Goal: Book appointment/travel/reservation

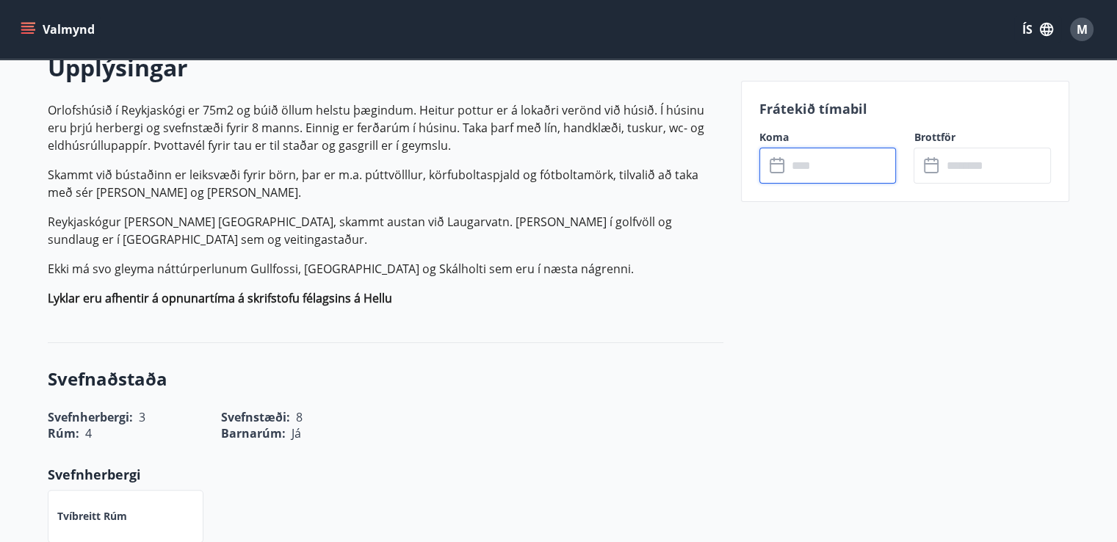
scroll to position [452, 0]
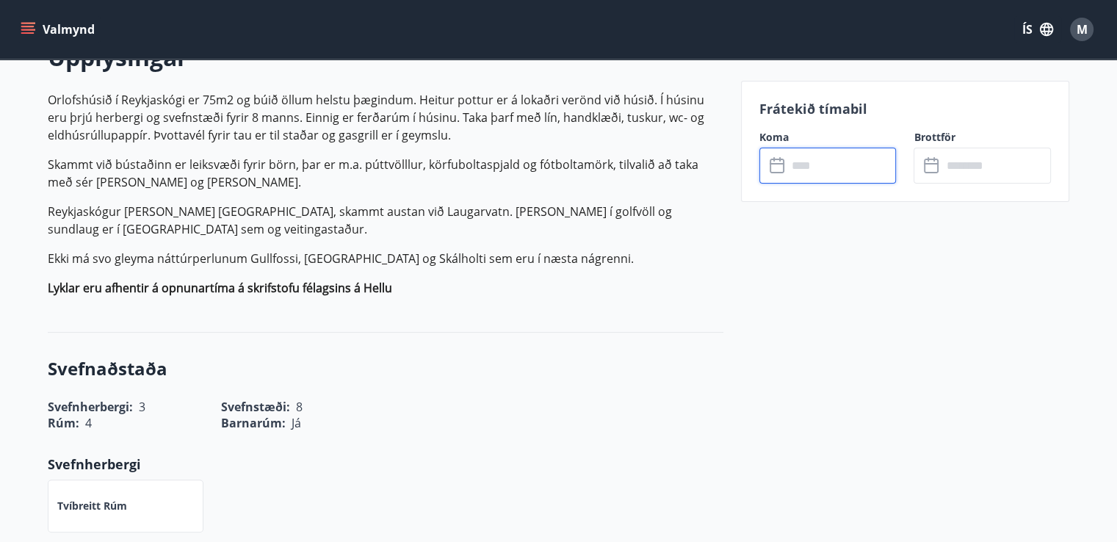
click at [831, 181] on input "text" at bounding box center [841, 166] width 109 height 36
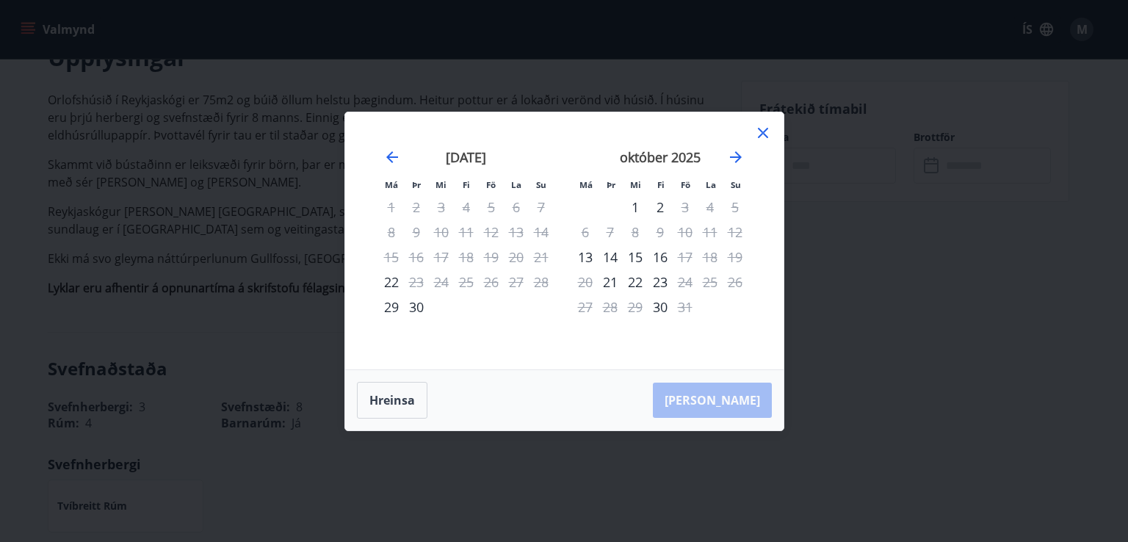
click at [762, 131] on icon at bounding box center [763, 133] width 10 height 10
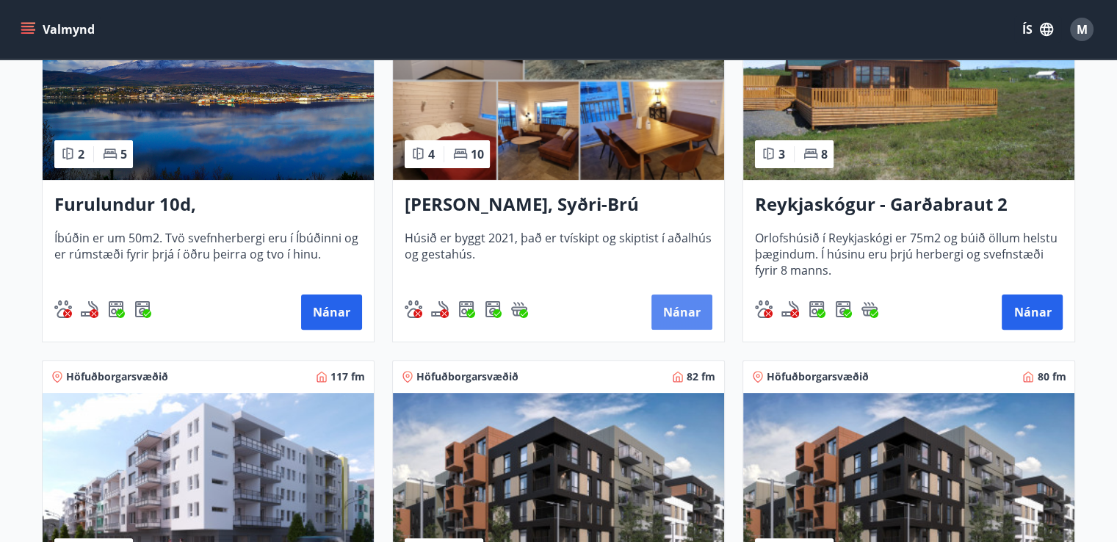
scroll to position [376, 0]
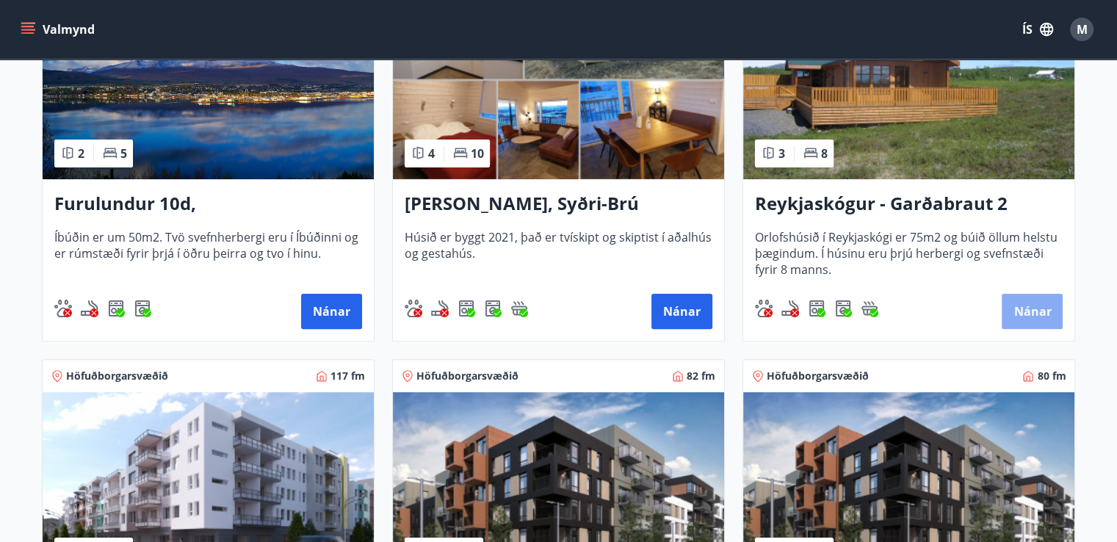
click at [1031, 311] on button "Nánar" at bounding box center [1032, 311] width 61 height 35
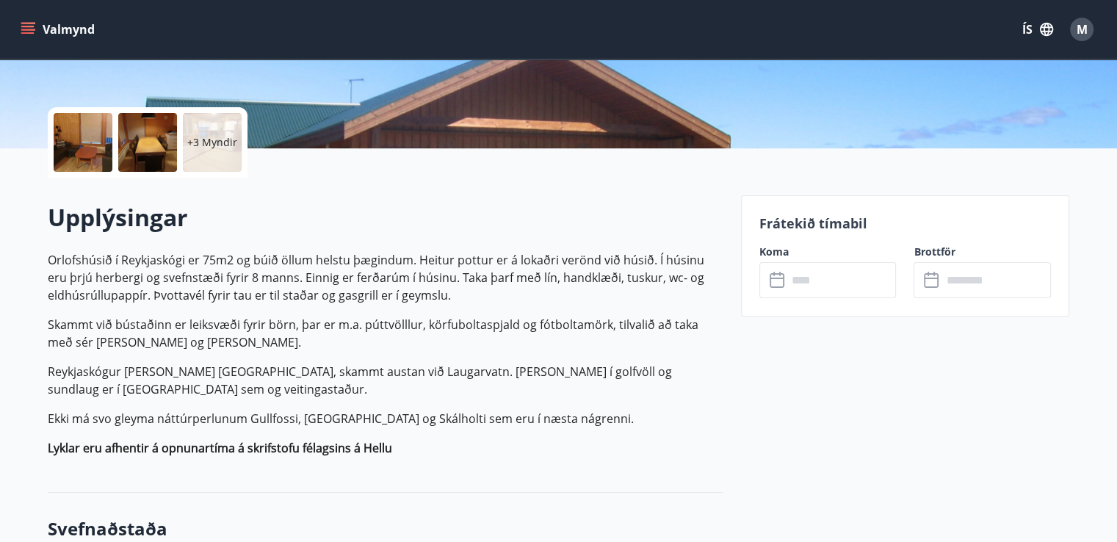
scroll to position [293, 0]
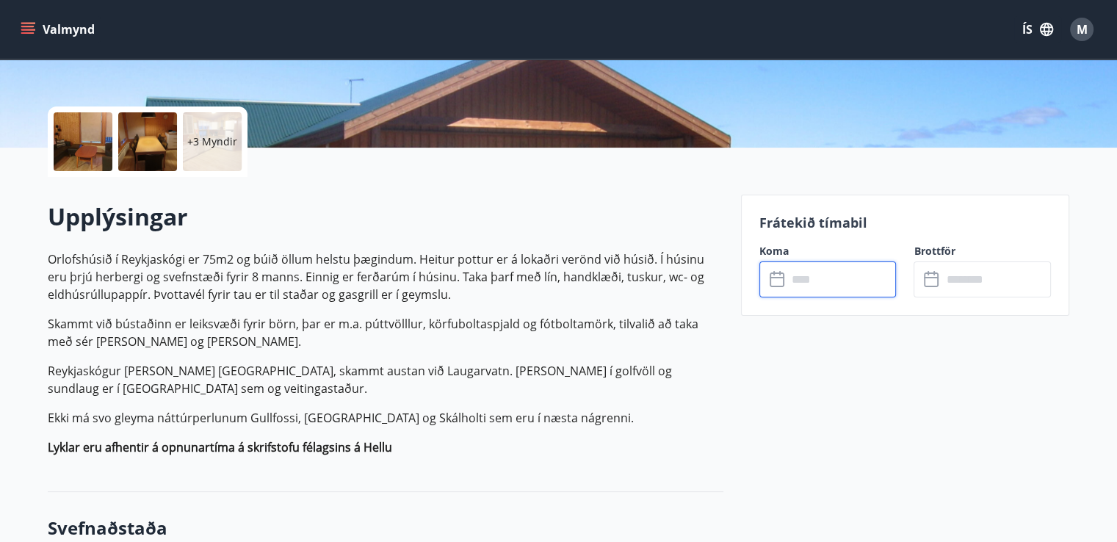
click at [800, 281] on input "text" at bounding box center [841, 279] width 109 height 36
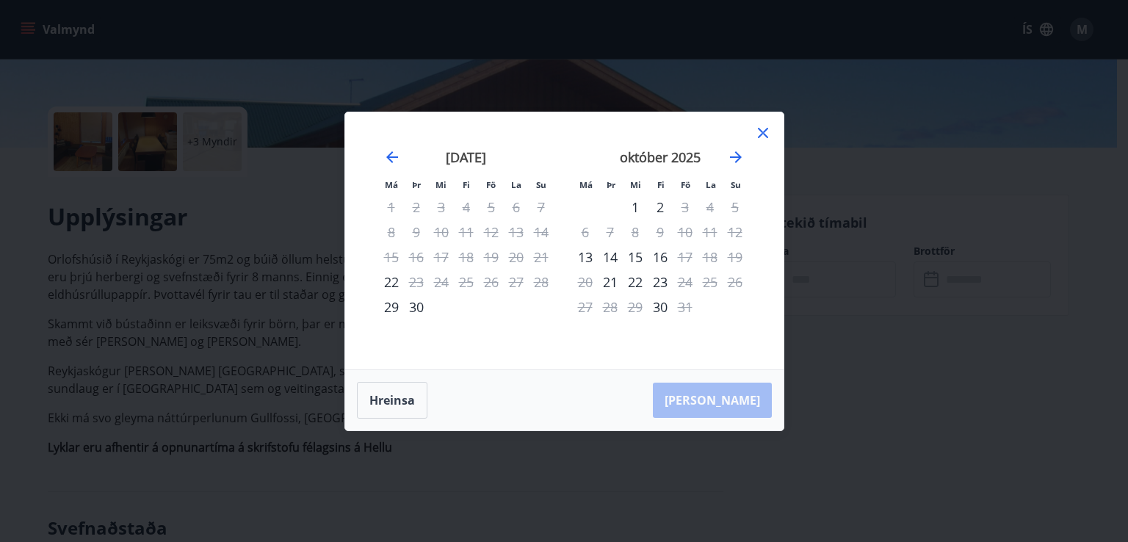
click at [760, 137] on icon at bounding box center [763, 133] width 18 height 18
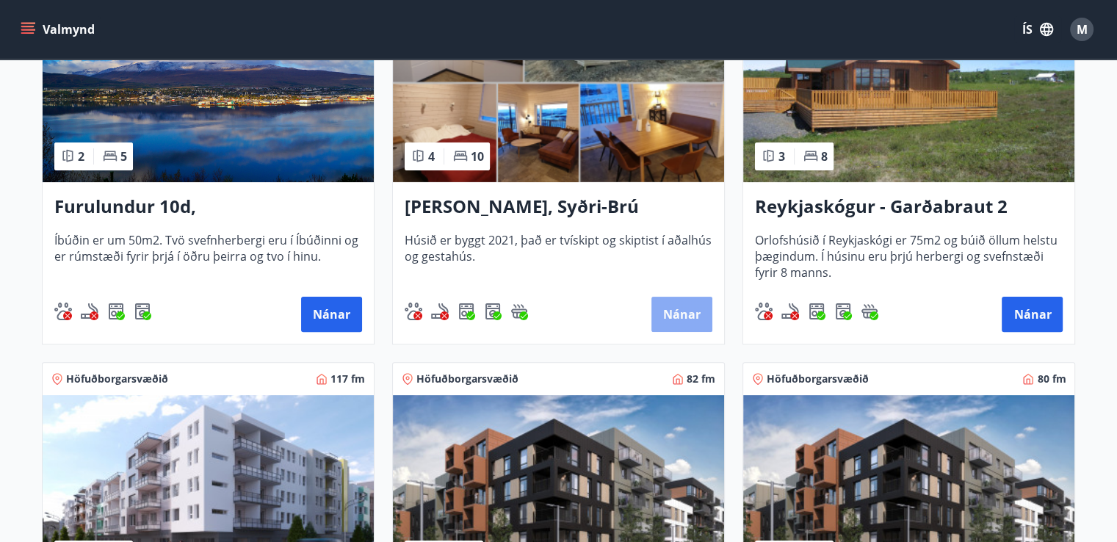
click at [676, 325] on button "Nánar" at bounding box center [681, 314] width 61 height 35
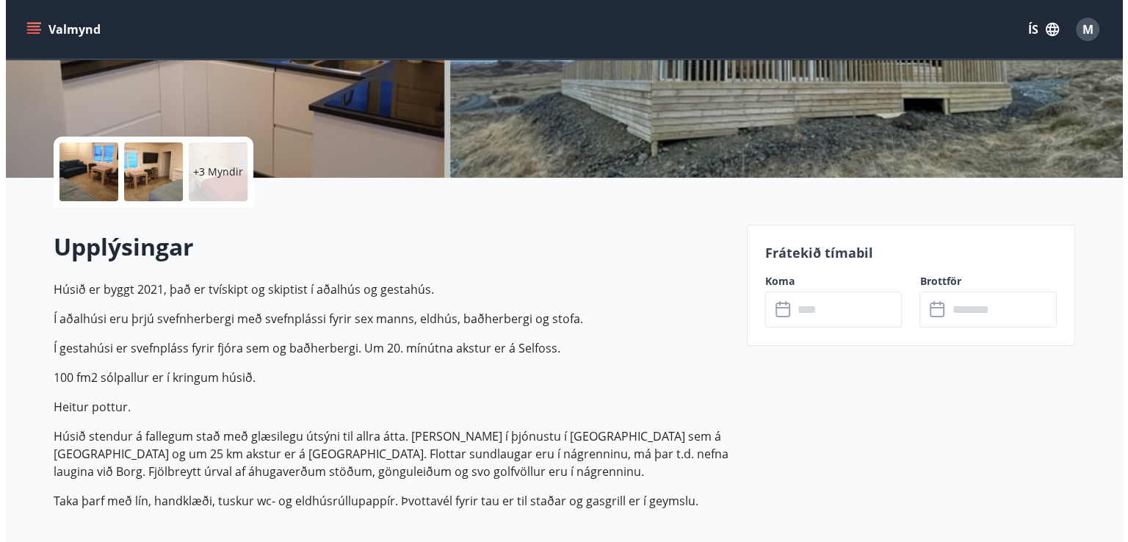
scroll to position [269, 0]
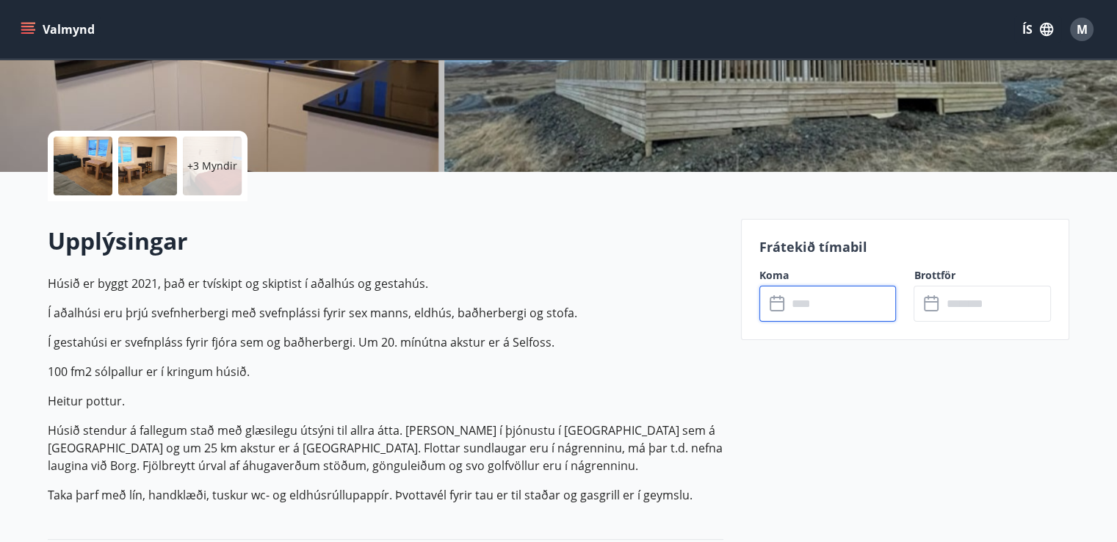
click at [831, 297] on input "text" at bounding box center [841, 304] width 109 height 36
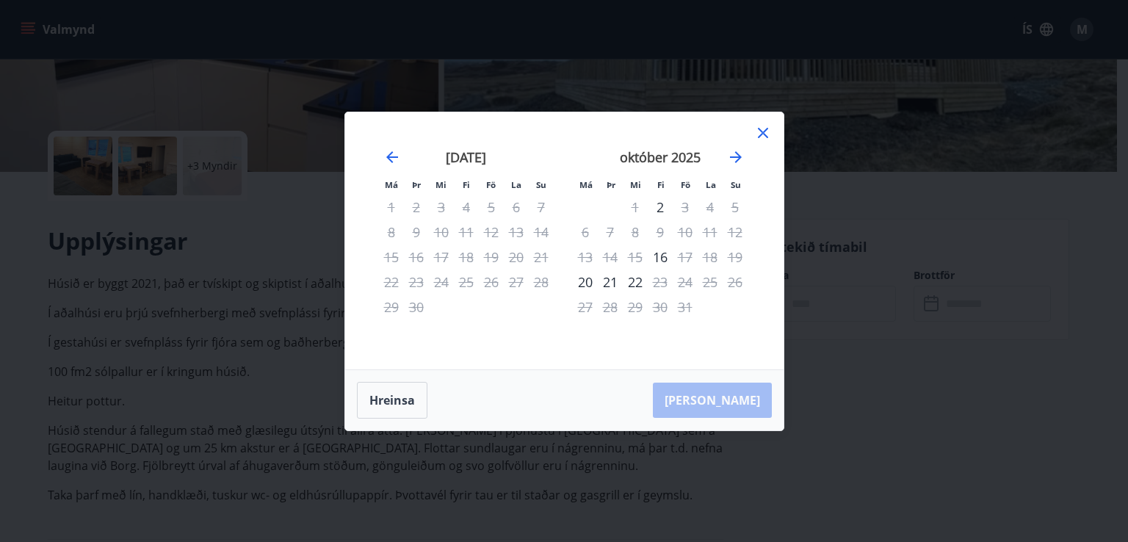
click at [754, 142] on div at bounding box center [763, 135] width 18 height 22
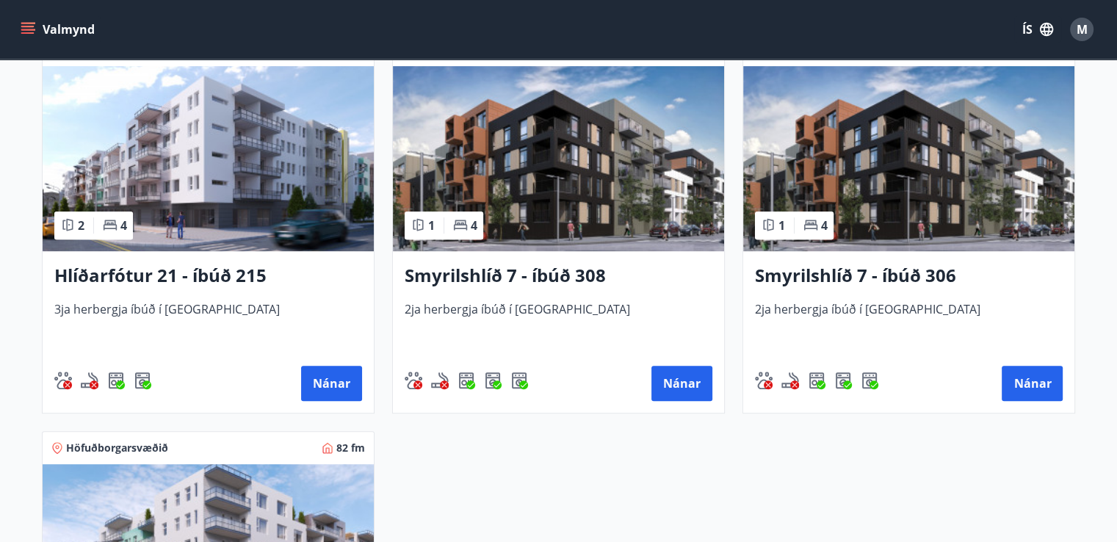
scroll to position [706, 0]
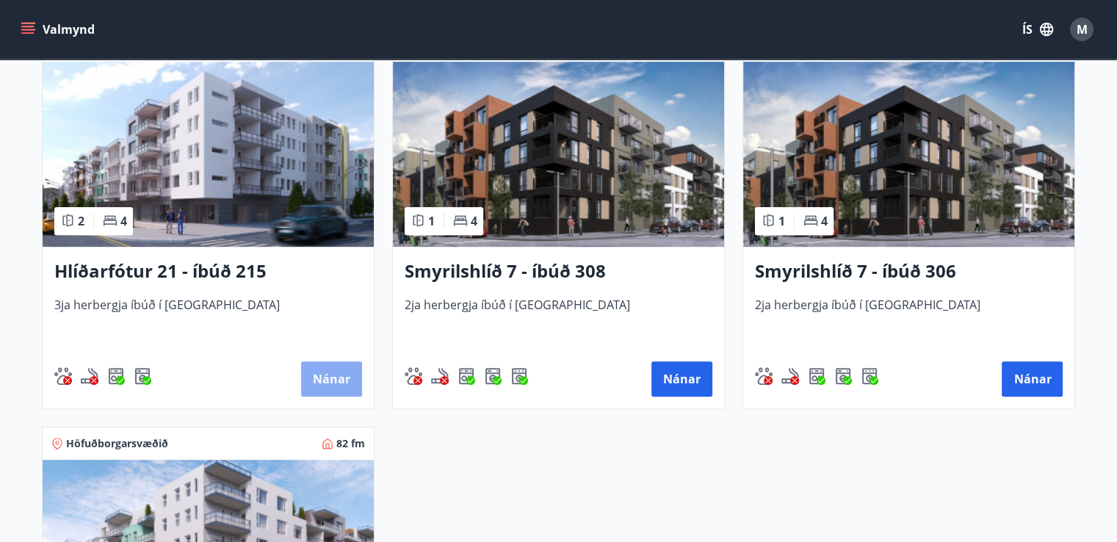
click at [341, 371] on button "Nánar" at bounding box center [331, 378] width 61 height 35
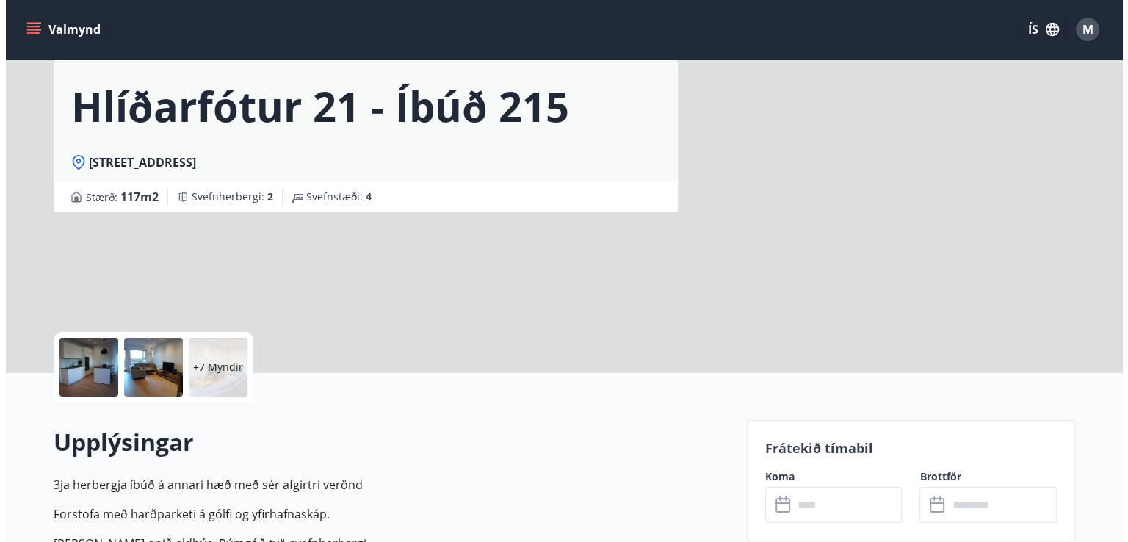
scroll to position [179, 0]
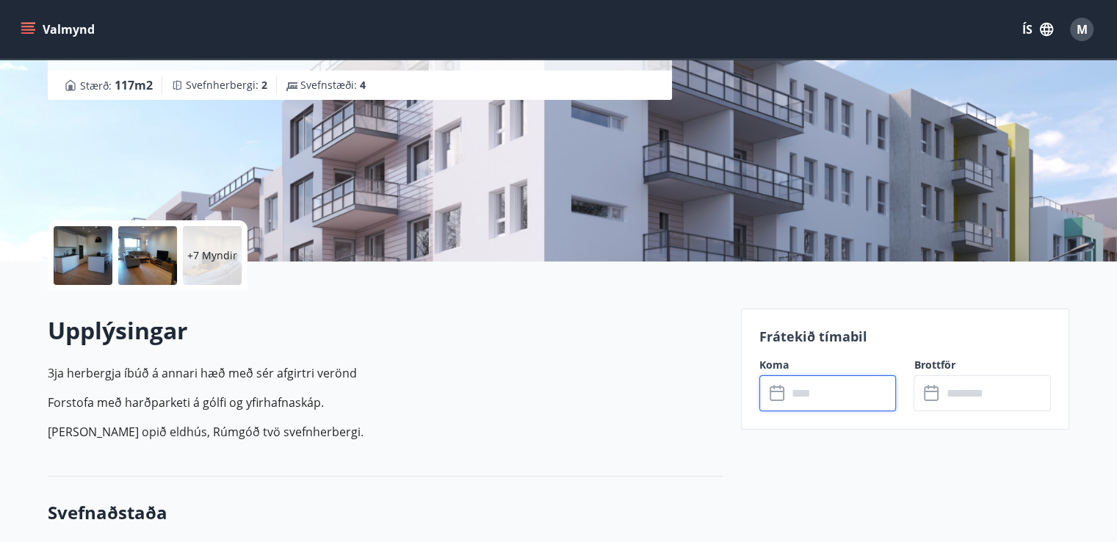
click at [799, 383] on input "text" at bounding box center [841, 393] width 109 height 36
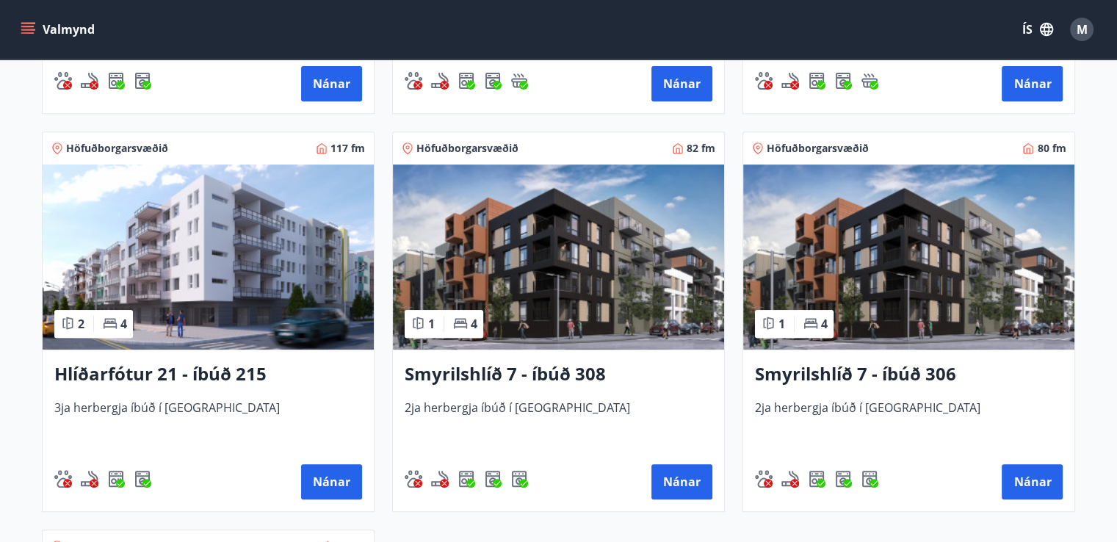
scroll to position [604, 0]
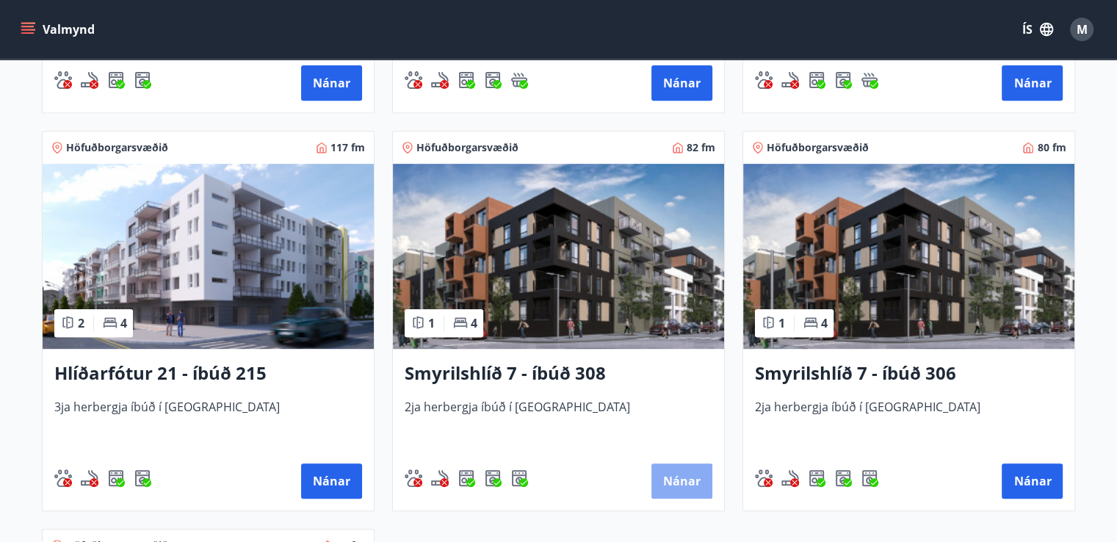
click at [676, 475] on button "Nánar" at bounding box center [681, 480] width 61 height 35
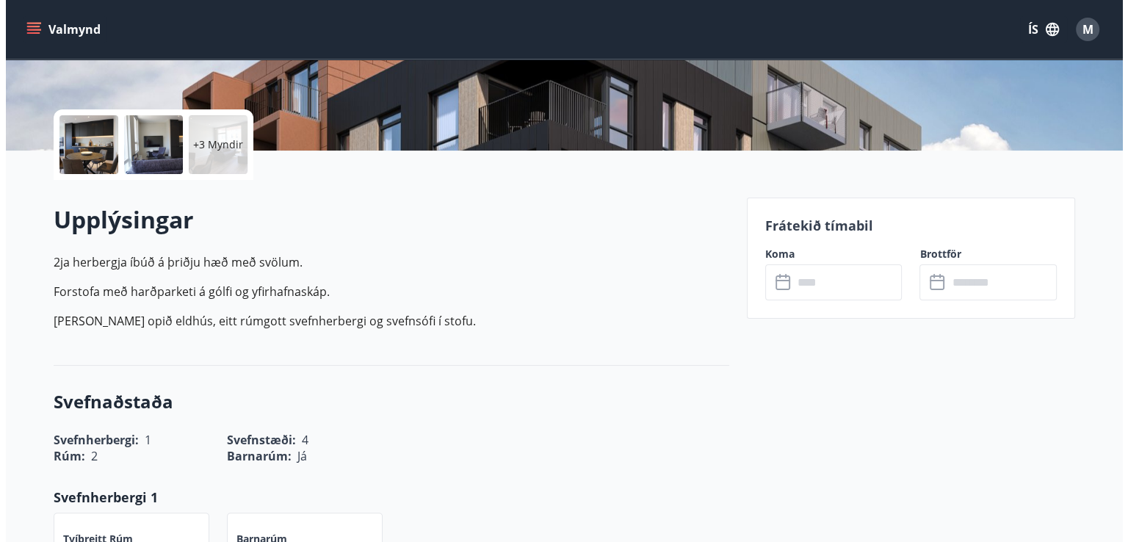
scroll to position [291, 0]
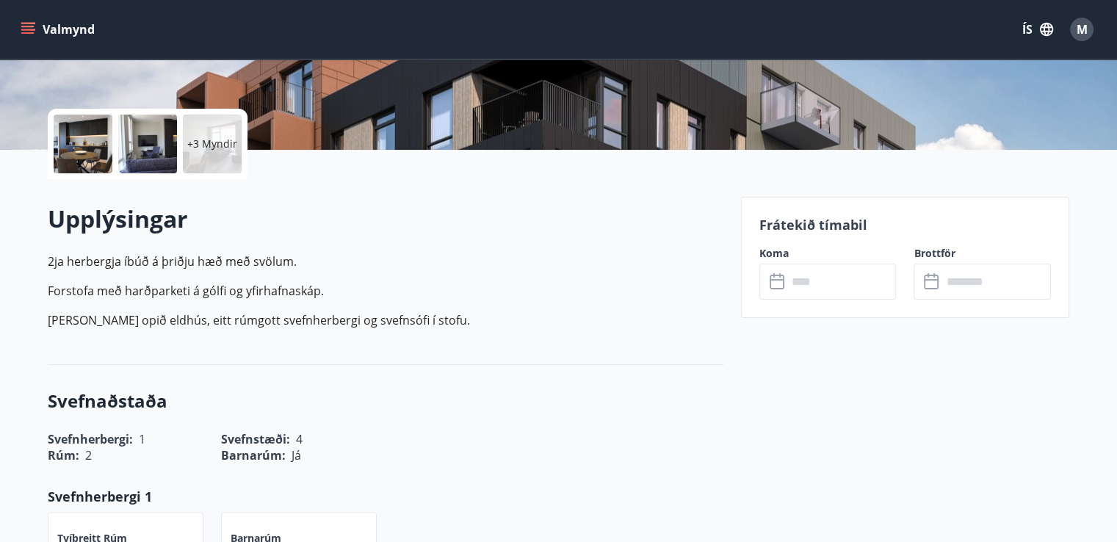
click at [777, 289] on icon at bounding box center [777, 282] width 15 height 15
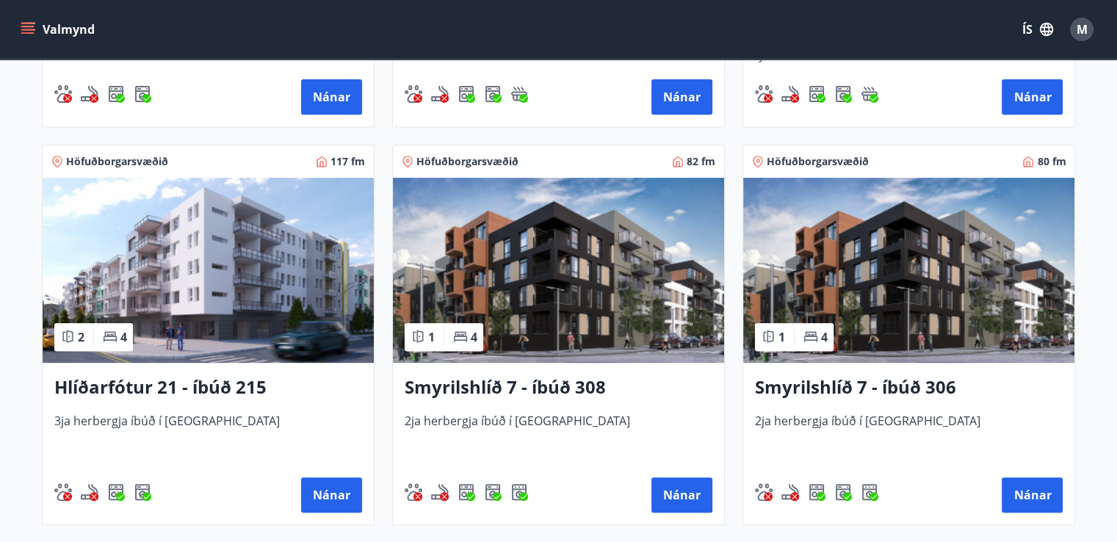
scroll to position [611, 0]
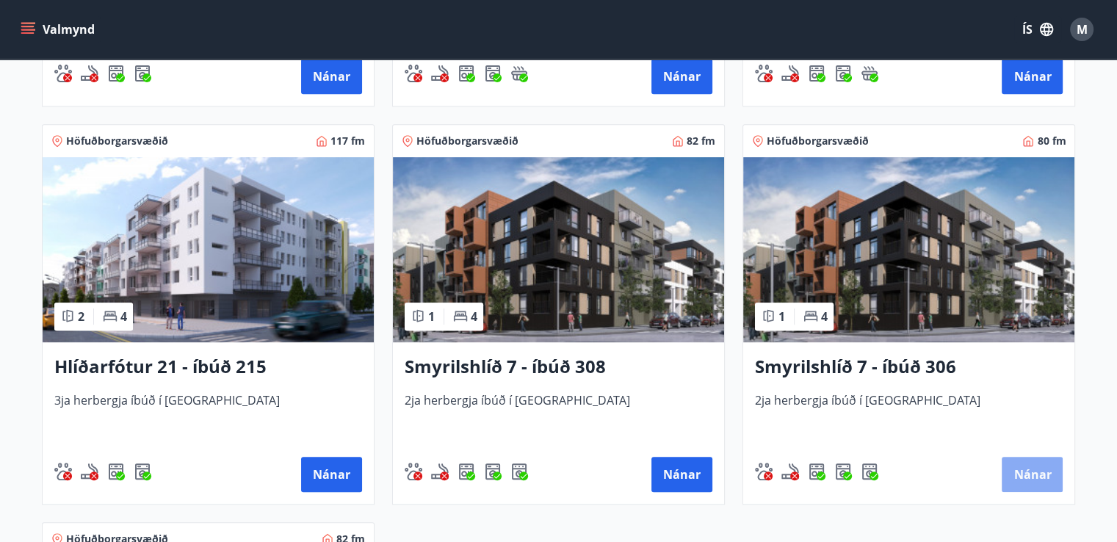
click at [1034, 480] on button "Nánar" at bounding box center [1032, 474] width 61 height 35
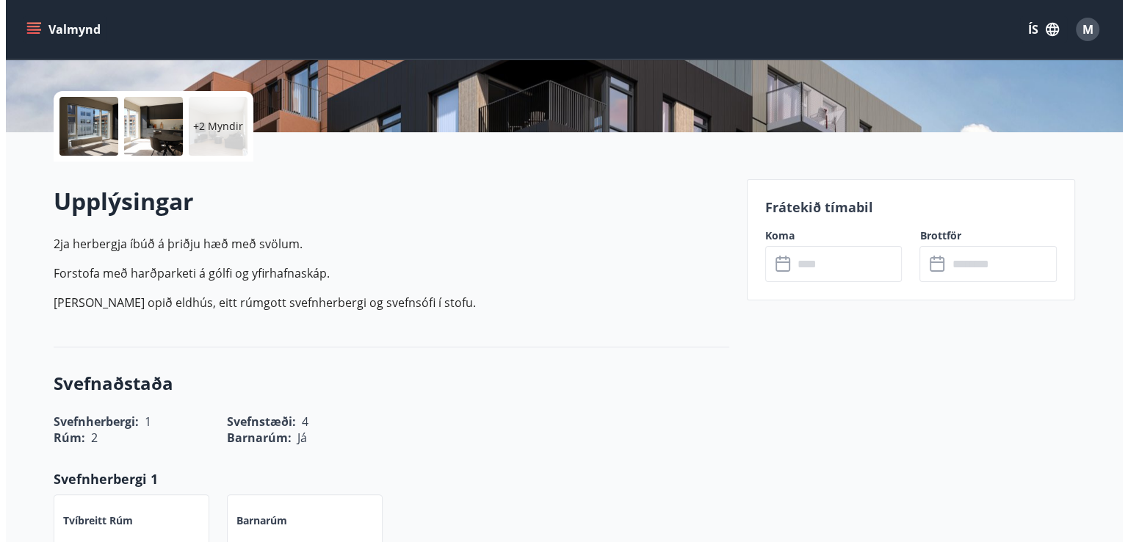
scroll to position [311, 0]
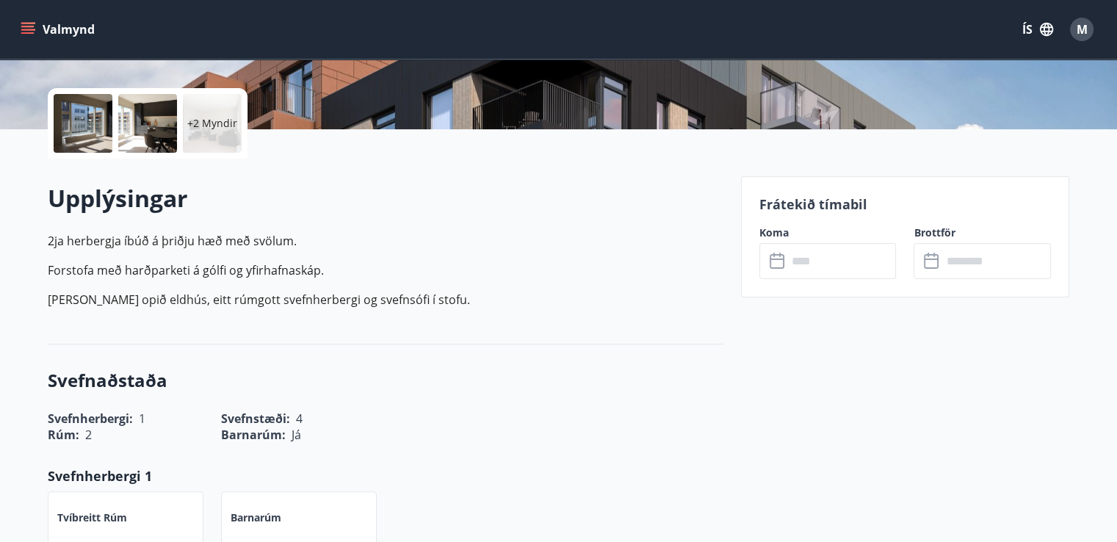
click at [850, 254] on input "text" at bounding box center [841, 261] width 109 height 36
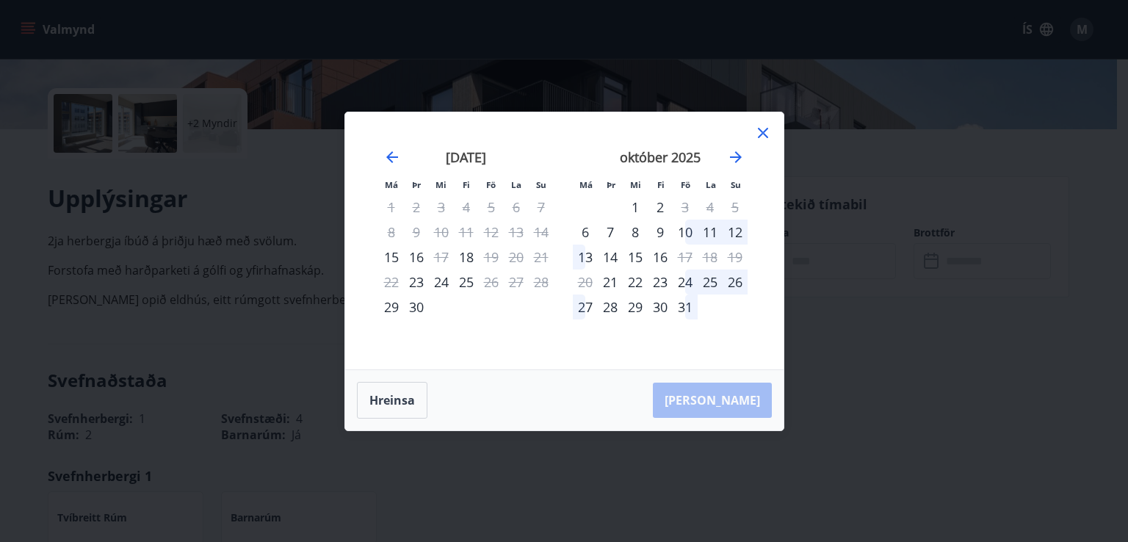
click at [473, 277] on div "25" at bounding box center [466, 282] width 25 height 25
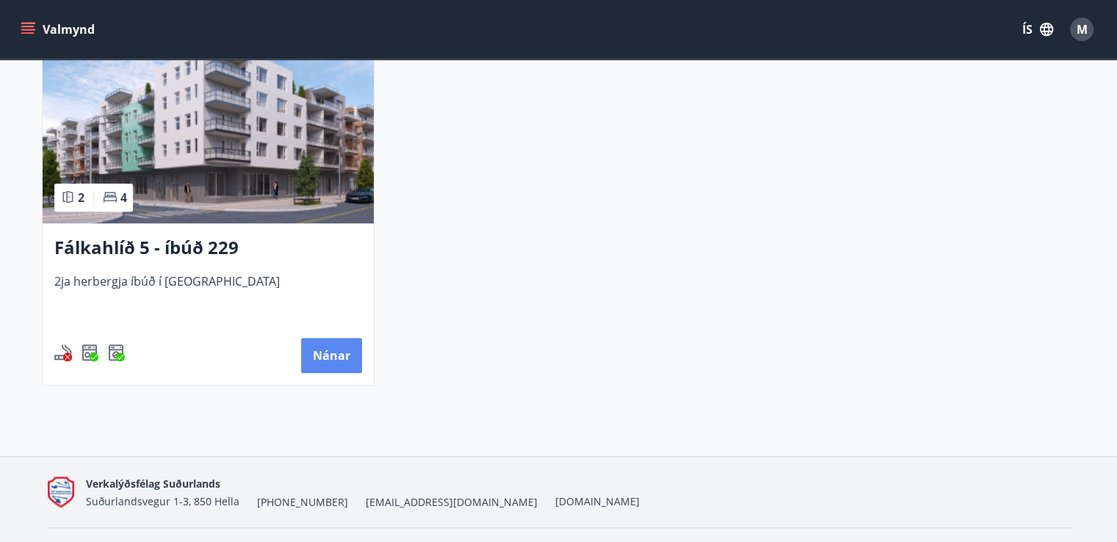
click at [339, 347] on button "Nánar" at bounding box center [331, 355] width 61 height 35
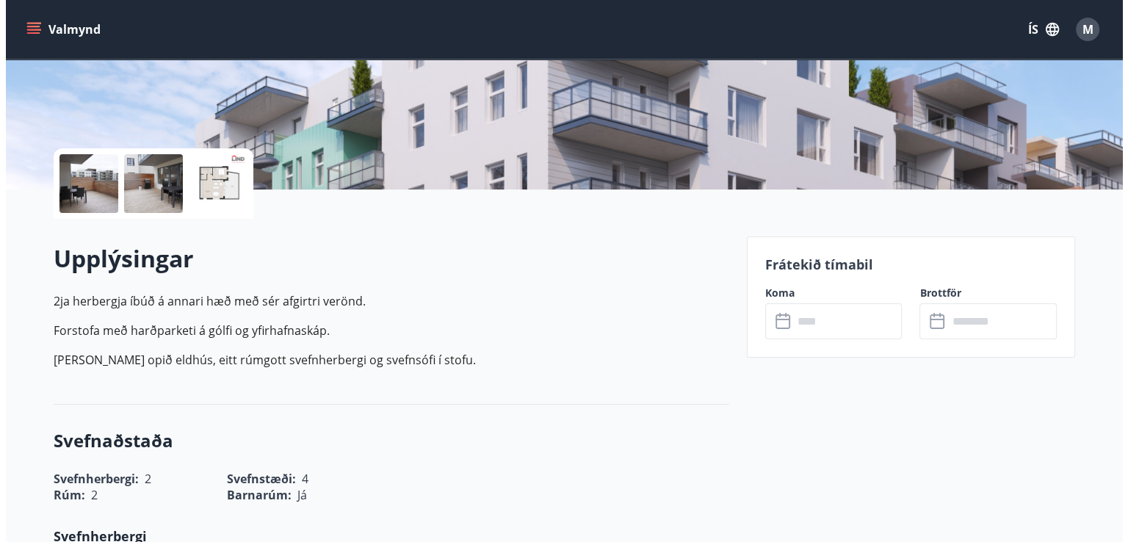
scroll to position [252, 0]
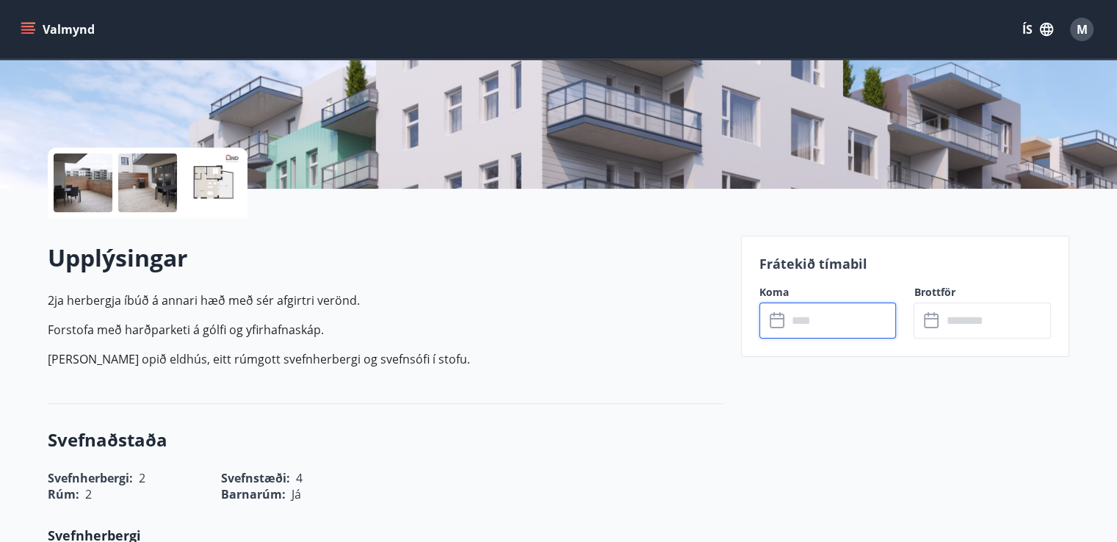
click at [823, 324] on input "text" at bounding box center [841, 321] width 109 height 36
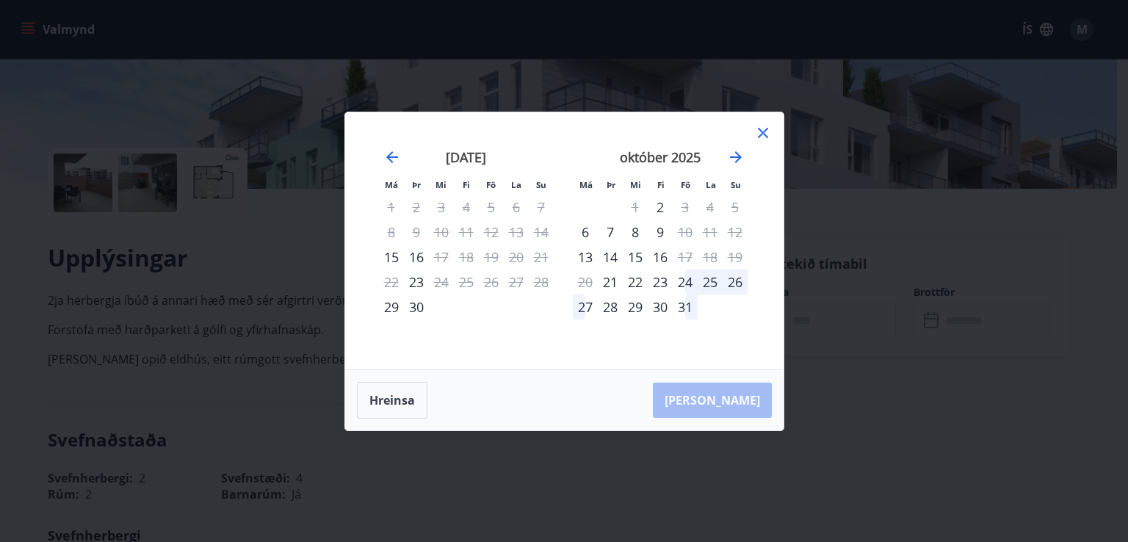
click at [752, 139] on div "[DATE] 1 2 3 4 5 6 7 8 9 10 11 12 13 14 15 16 17 18 19 20 21 22 23 24 25 26 27 …" at bounding box center [660, 250] width 194 height 241
click at [759, 135] on icon at bounding box center [763, 133] width 18 height 18
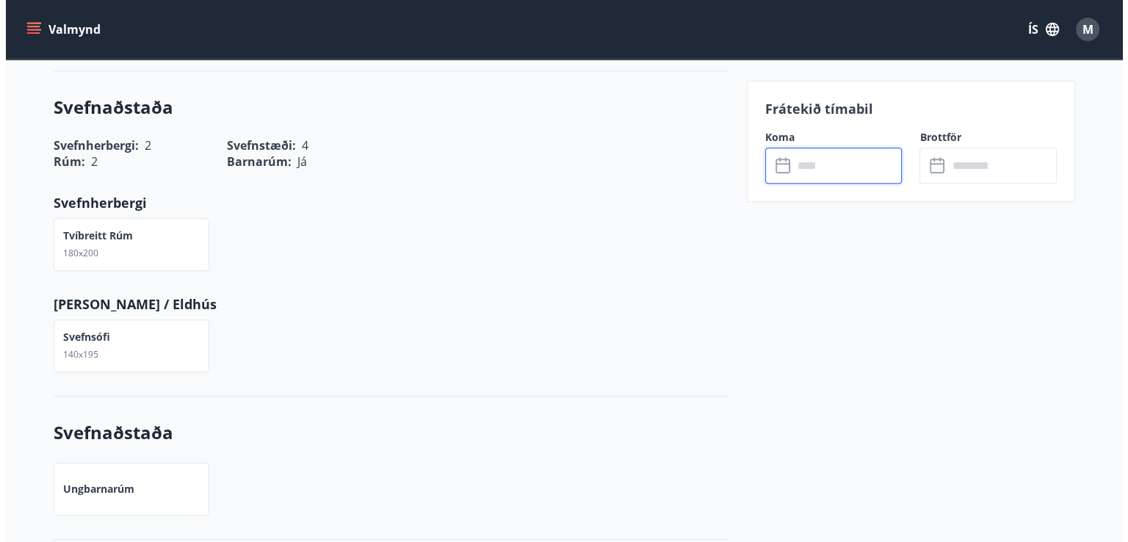
scroll to position [0, 0]
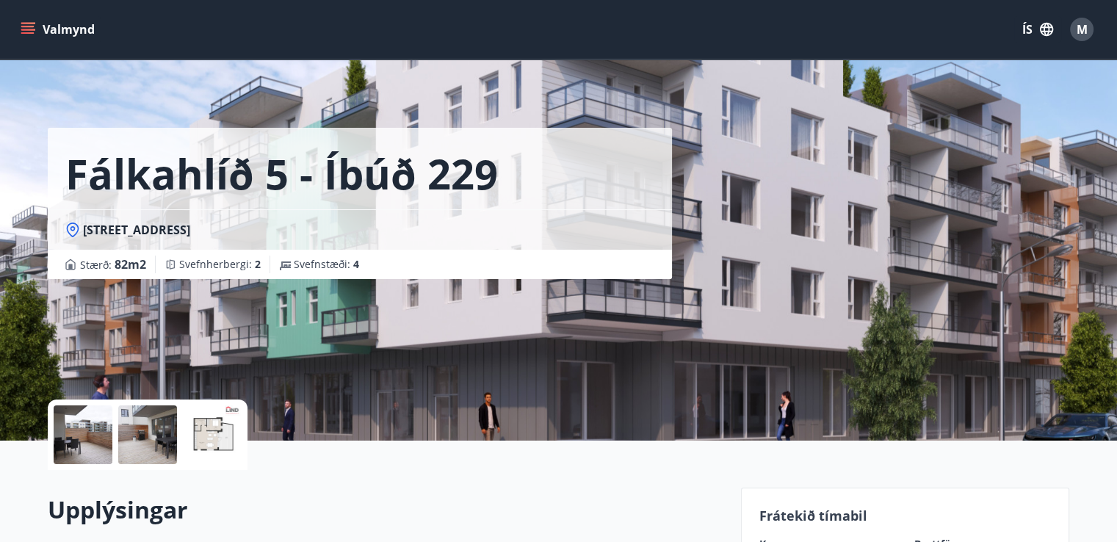
click at [152, 430] on div at bounding box center [147, 434] width 59 height 59
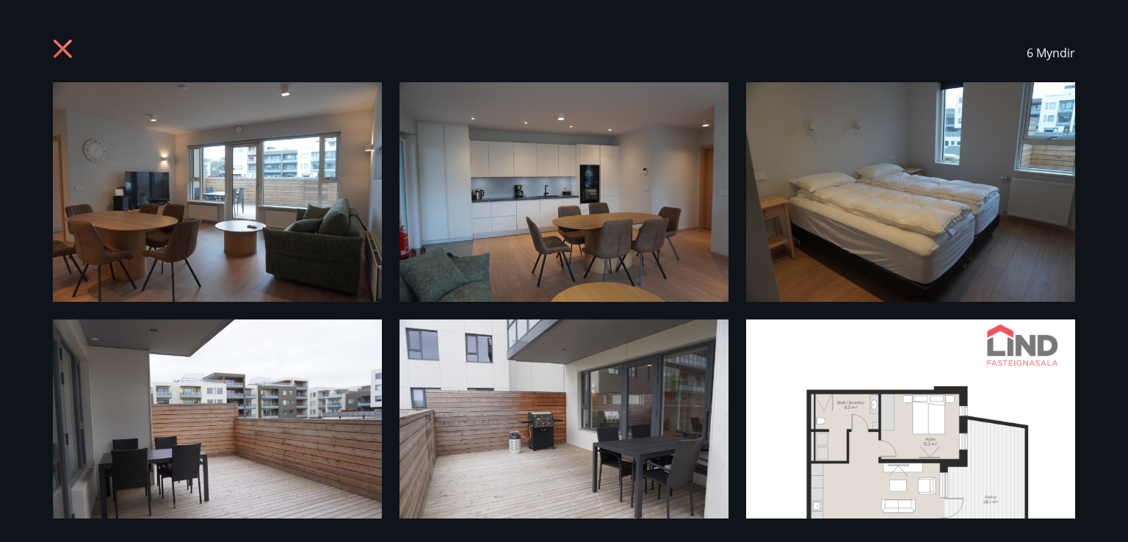
click at [62, 54] on icon at bounding box center [65, 51] width 24 height 24
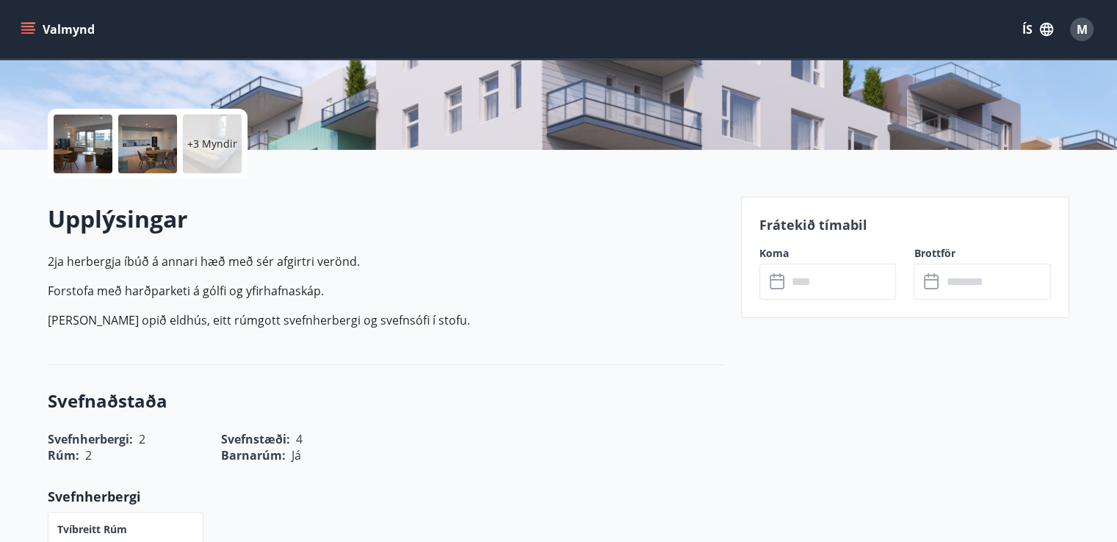
scroll to position [291, 0]
